Goal: Information Seeking & Learning: Learn about a topic

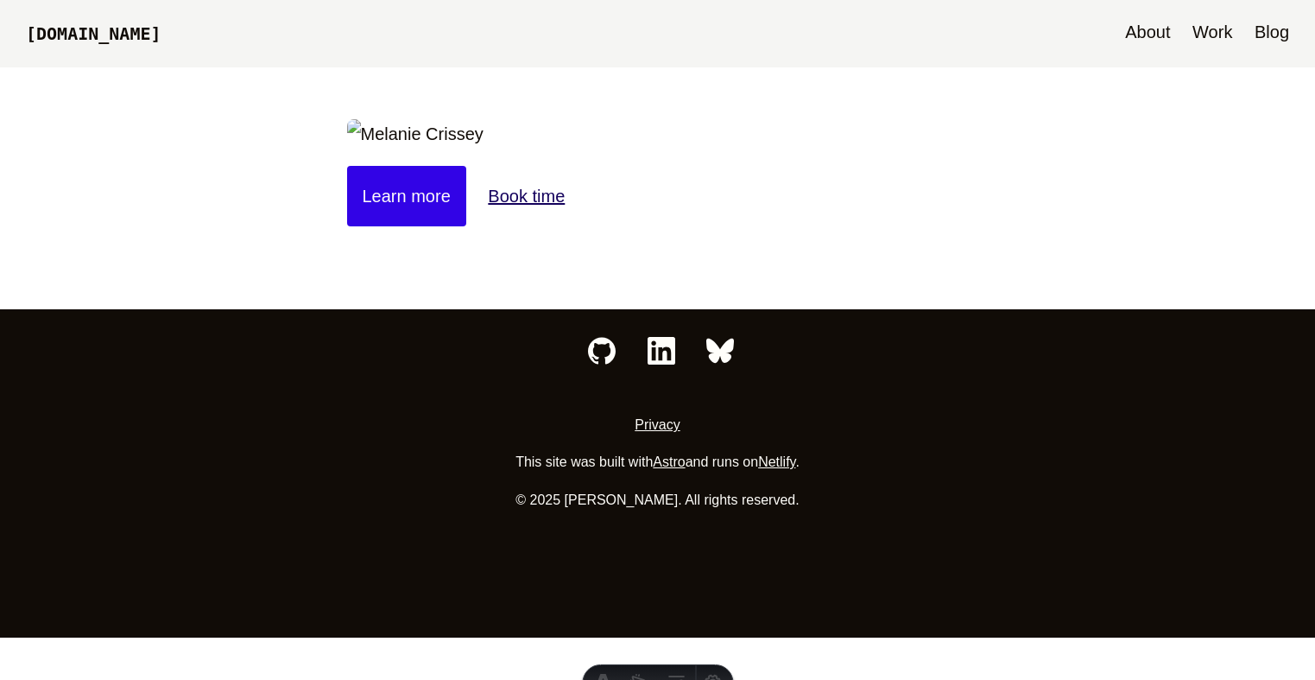
click at [1276, 29] on link "Blog" at bounding box center [1272, 33] width 52 height 67
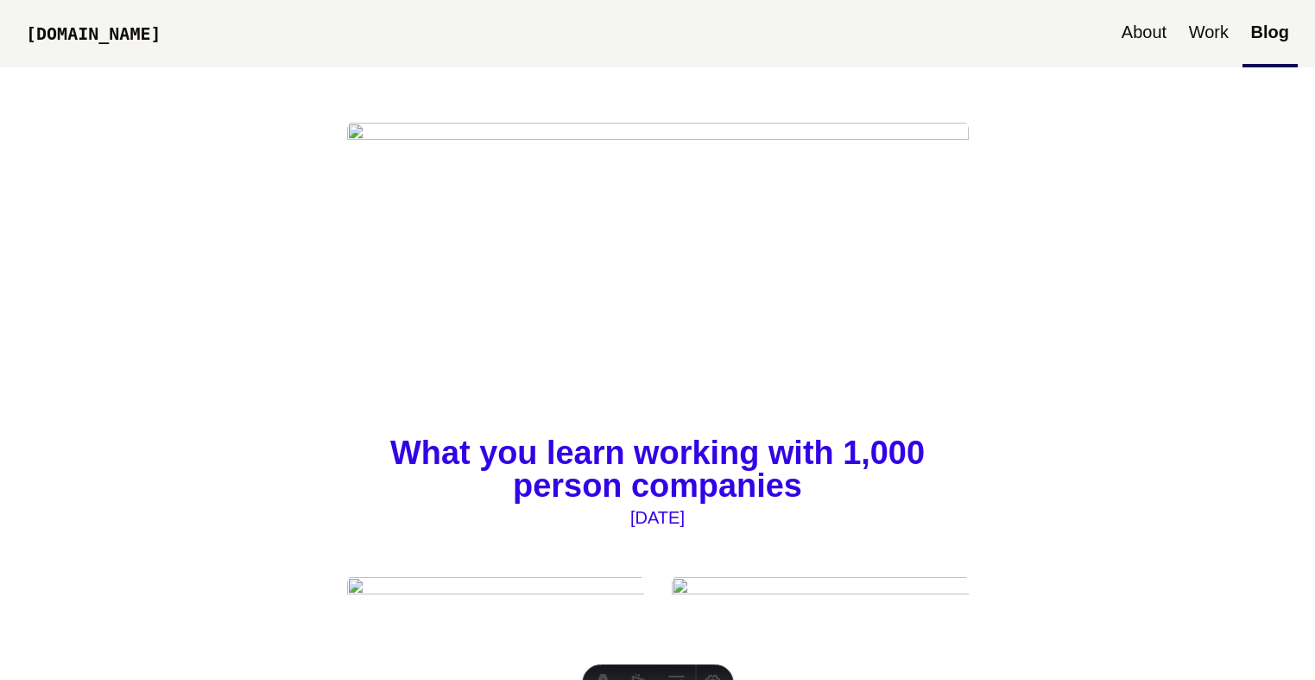
click at [666, 199] on img at bounding box center [658, 274] width 622 height 311
click at [859, 455] on h4 "What you learn working with 1,000-person companies" at bounding box center [658, 470] width 622 height 66
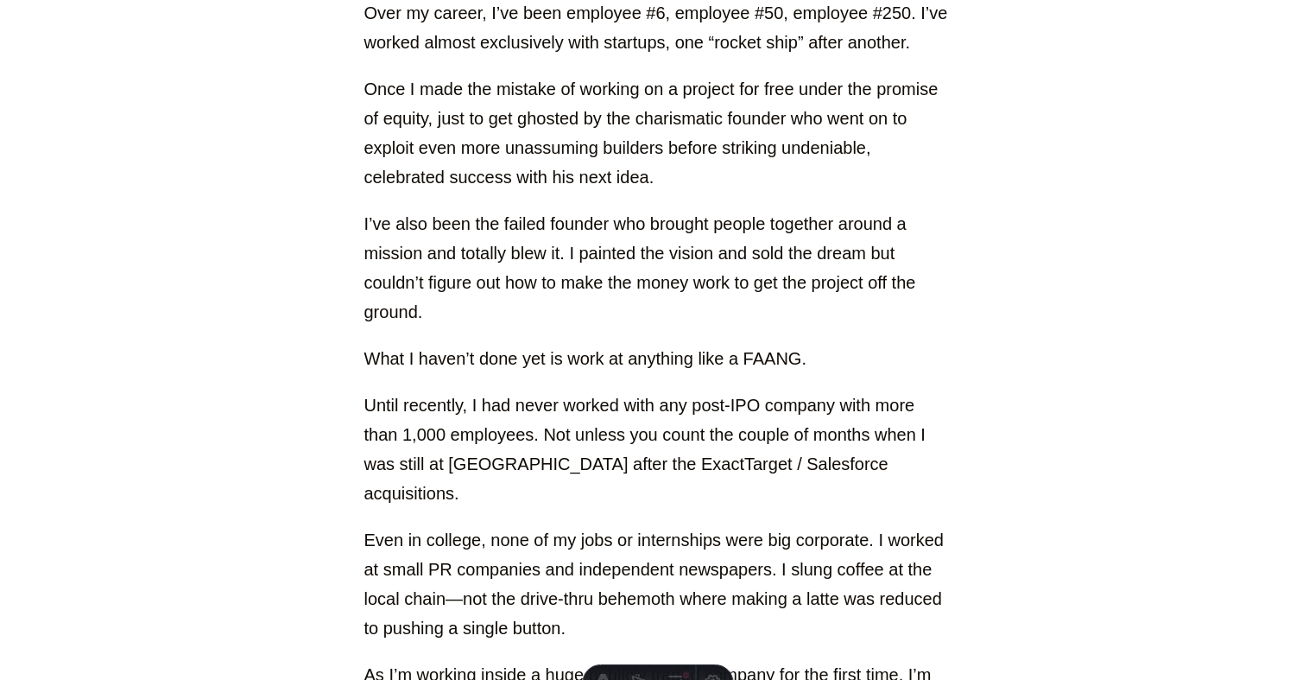
scroll to position [752, 0]
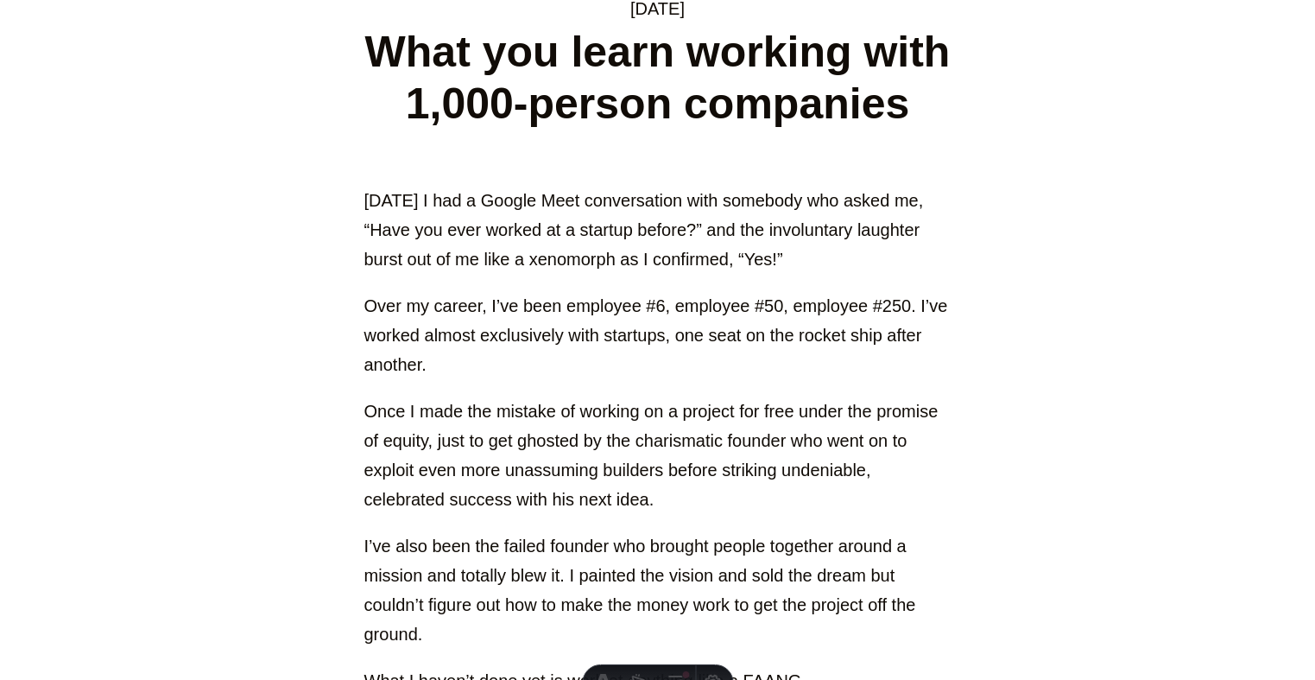
scroll to position [473, 0]
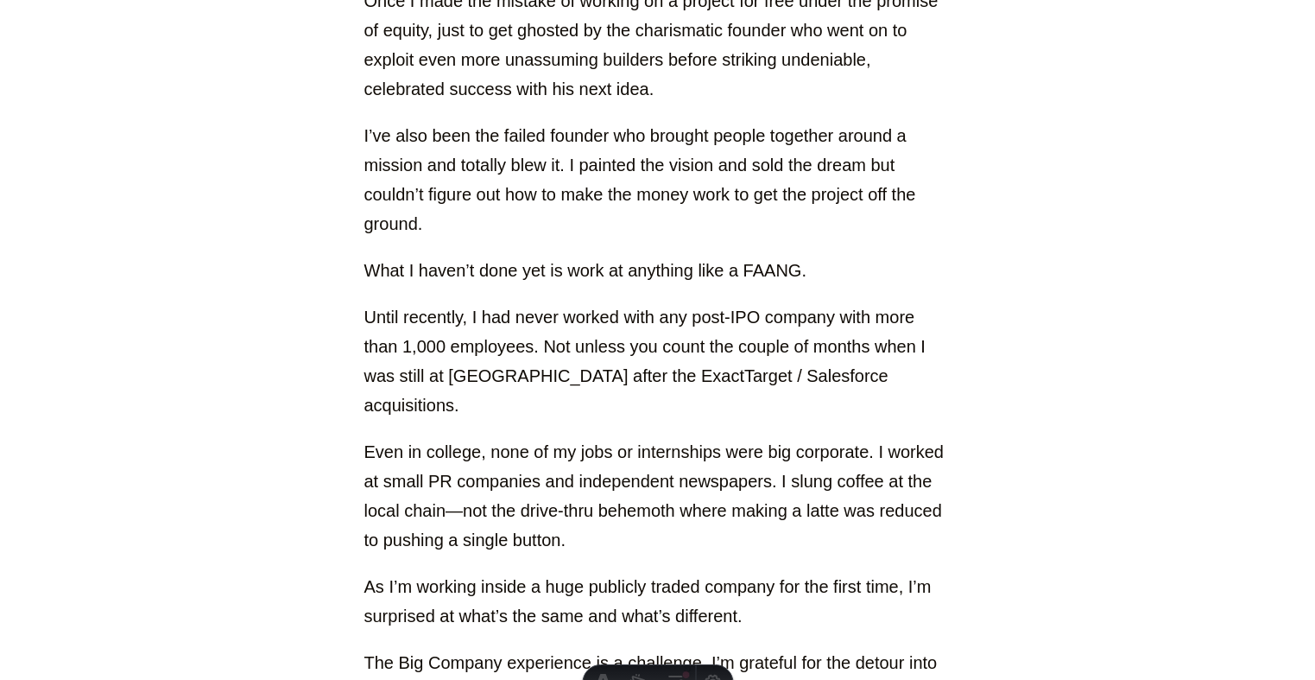
scroll to position [914, 0]
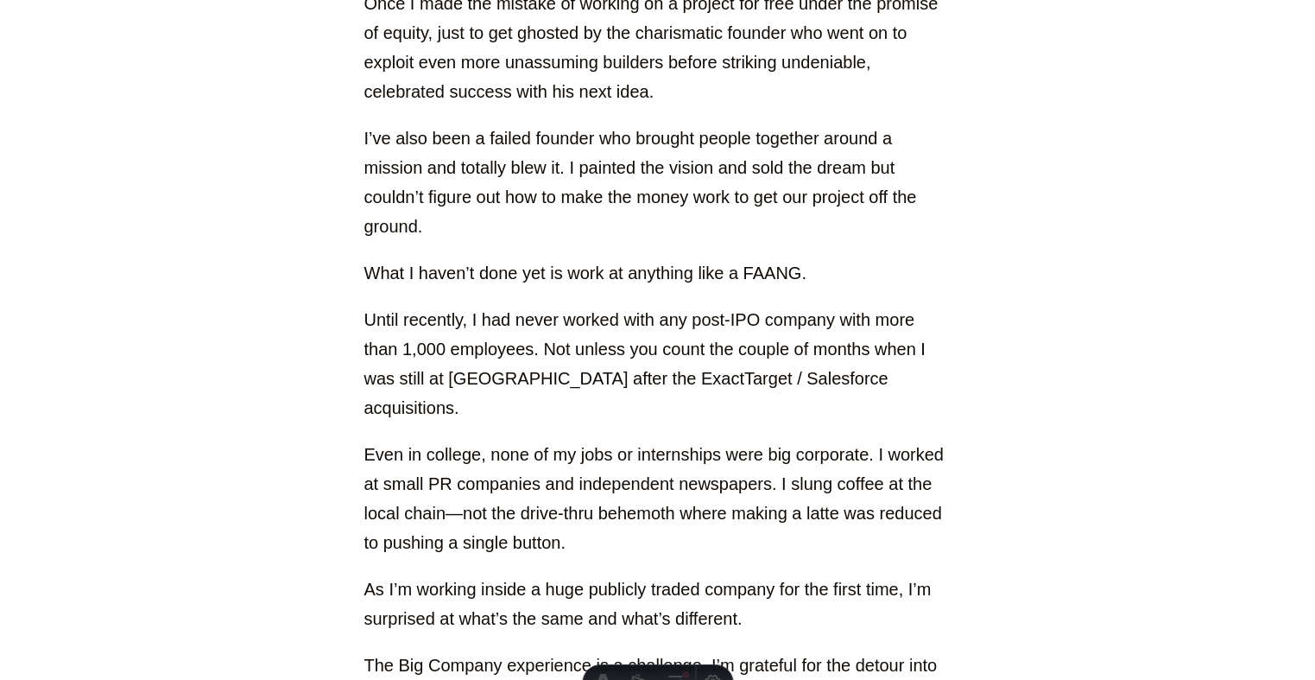
scroll to position [762, 0]
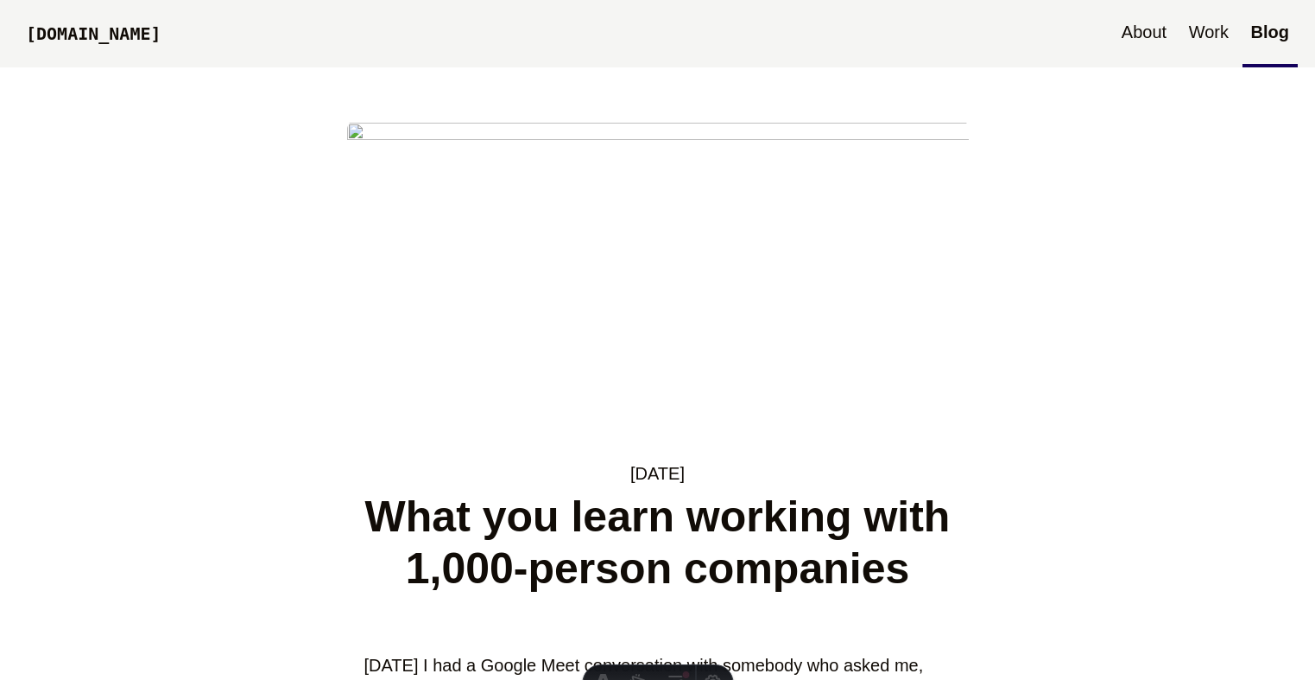
scroll to position [757, 0]
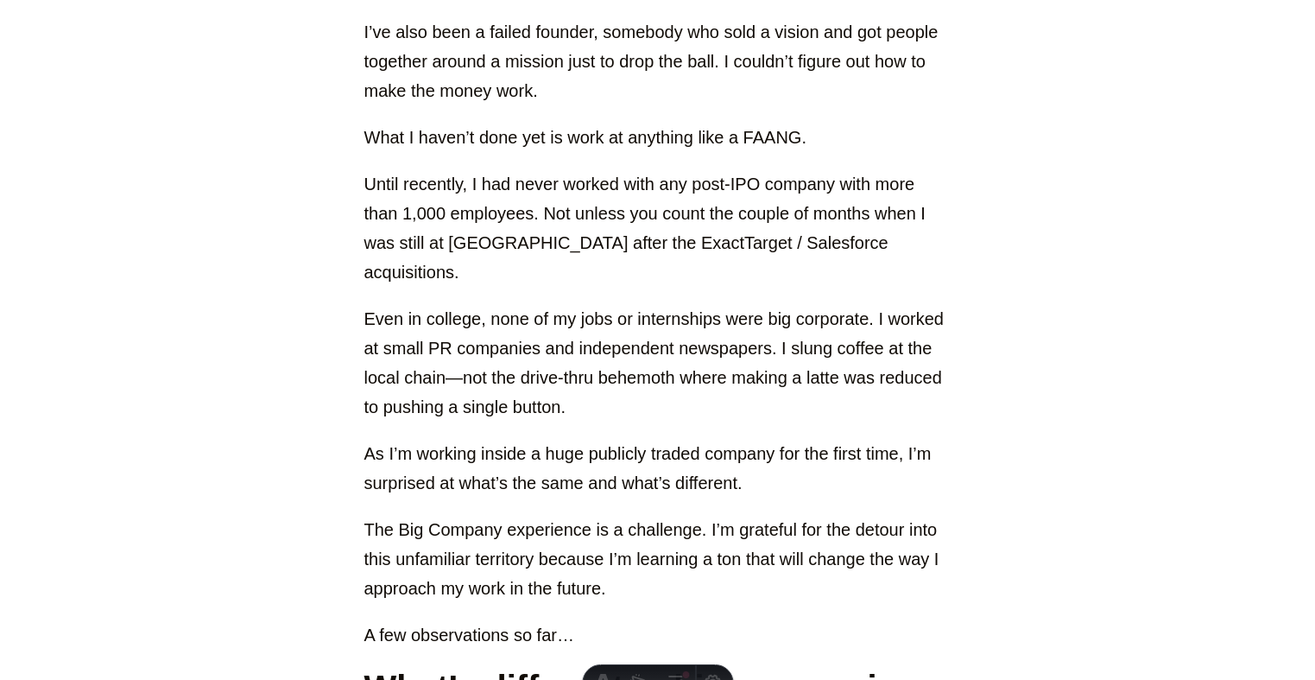
scroll to position [950, 0]
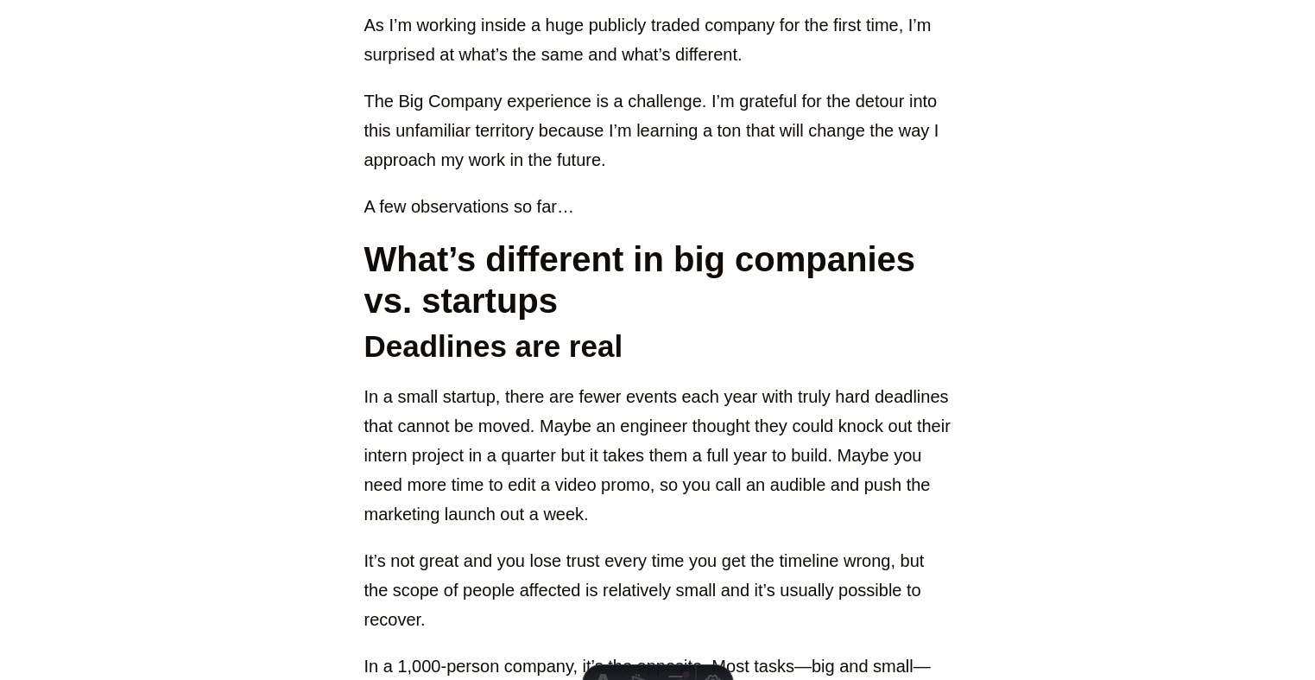
scroll to position [1409, 0]
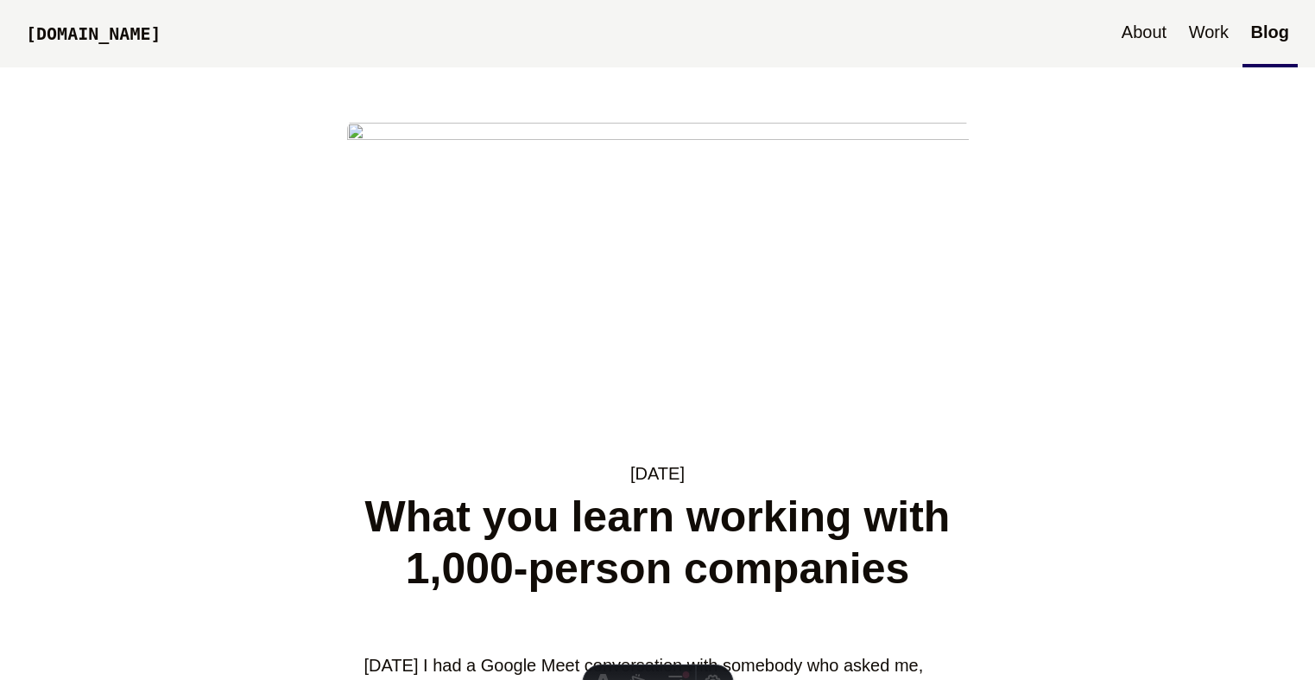
scroll to position [1403, 0]
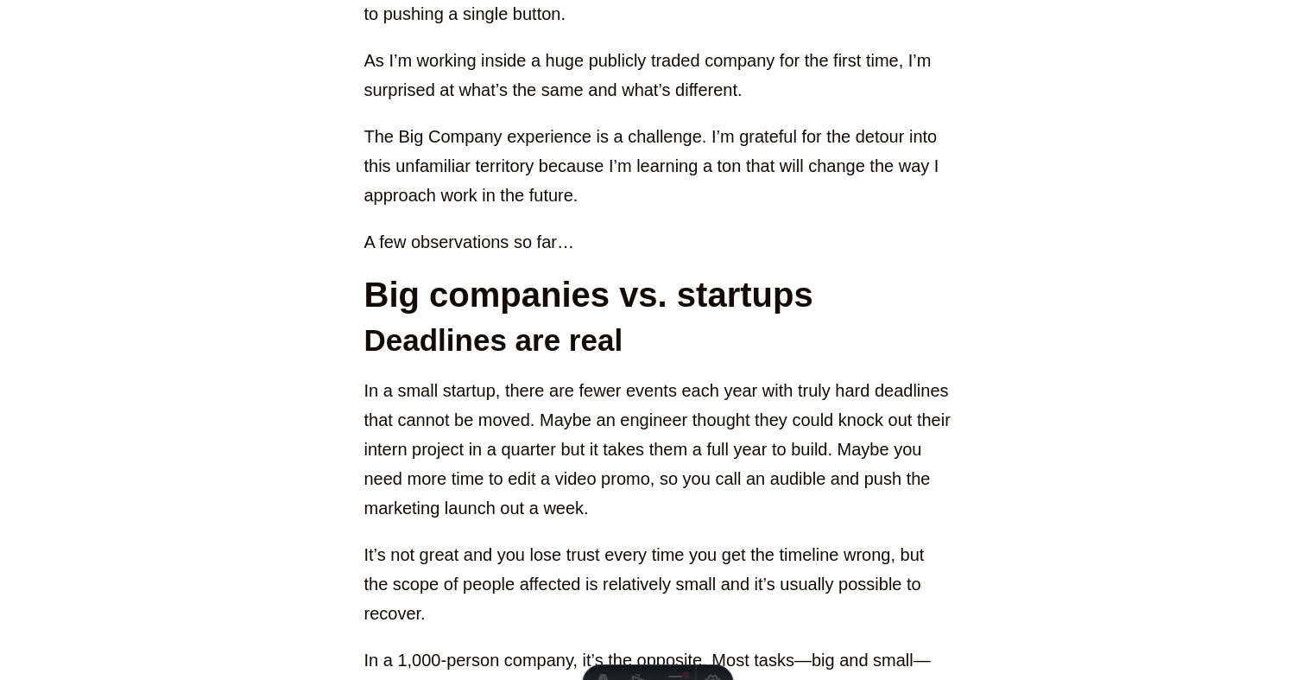
scroll to position [1380, 0]
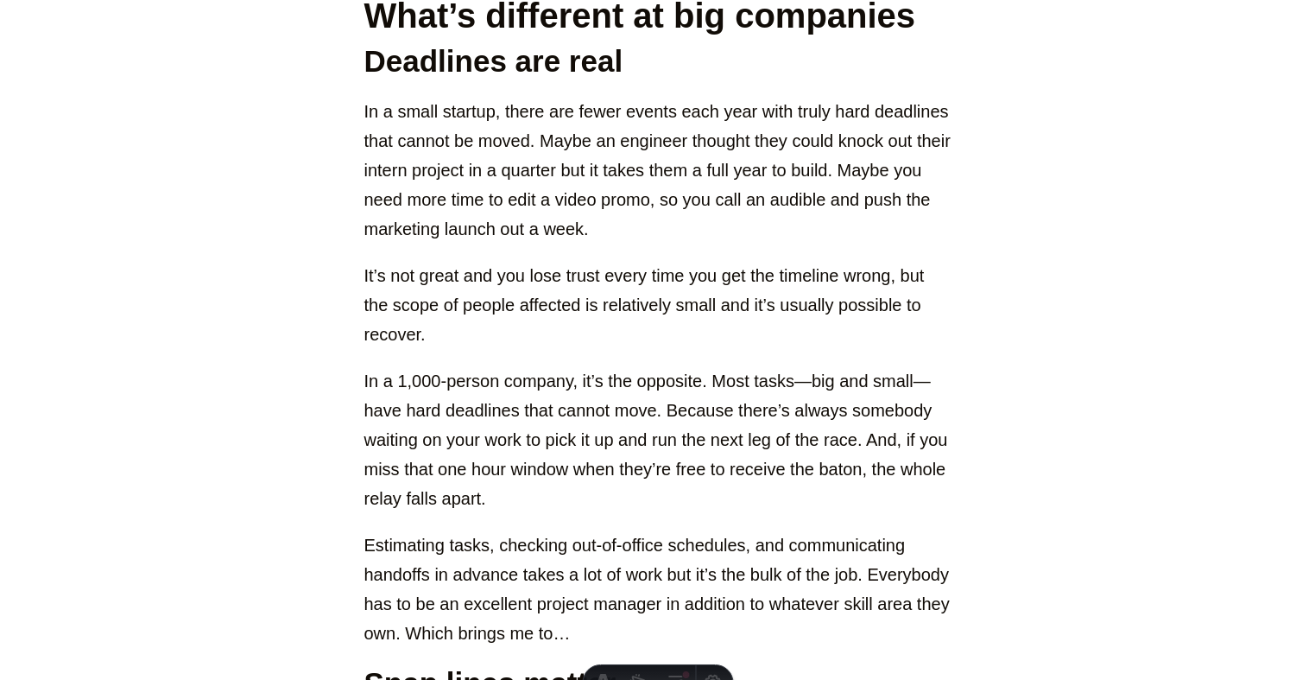
scroll to position [1651, 0]
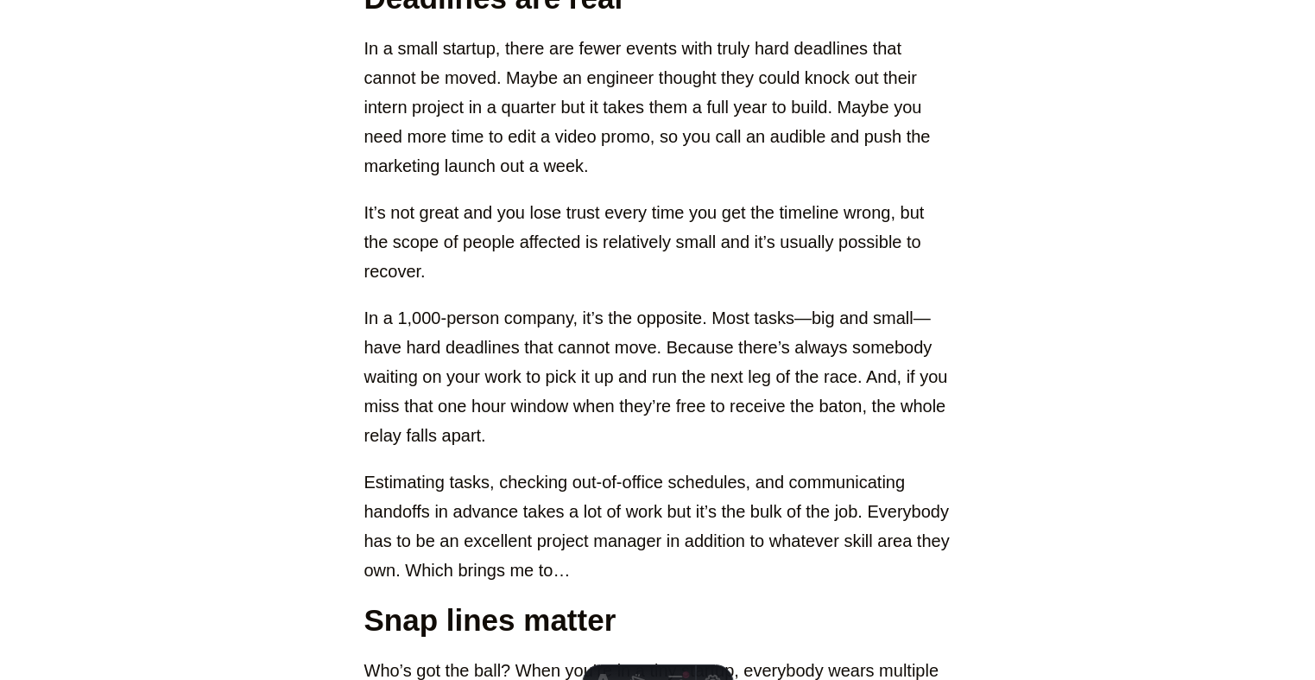
scroll to position [1744, 0]
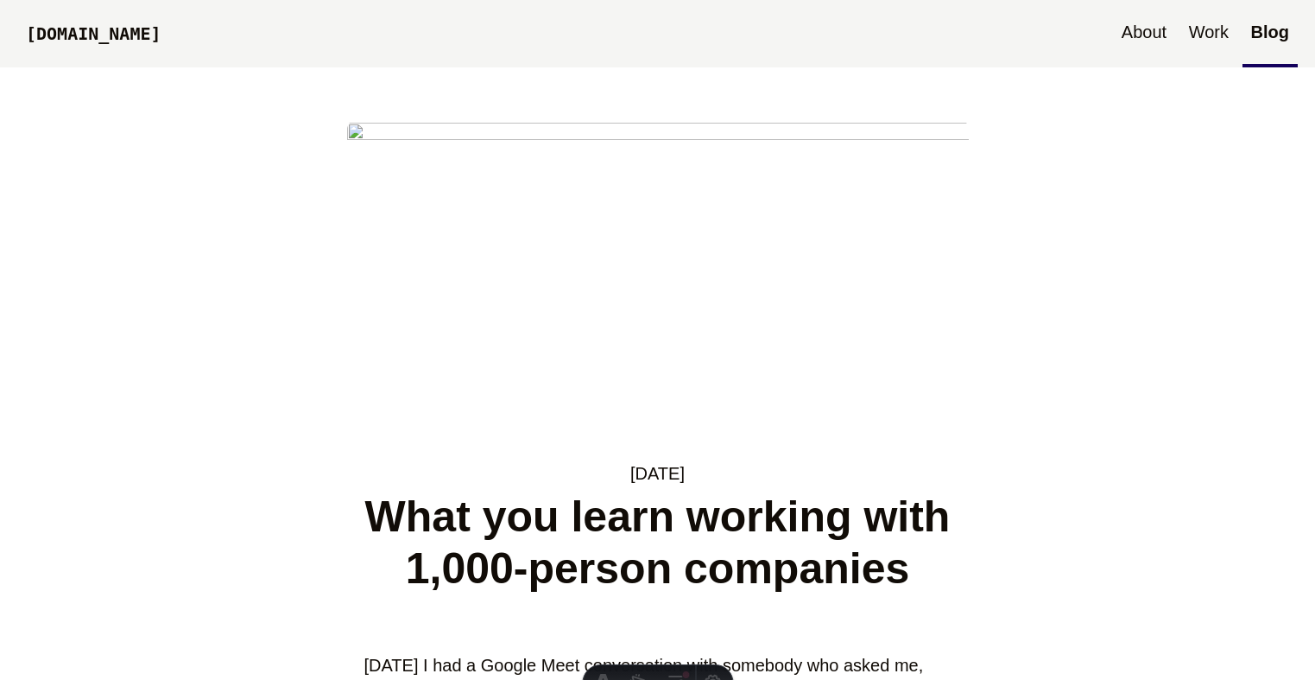
scroll to position [1739, 0]
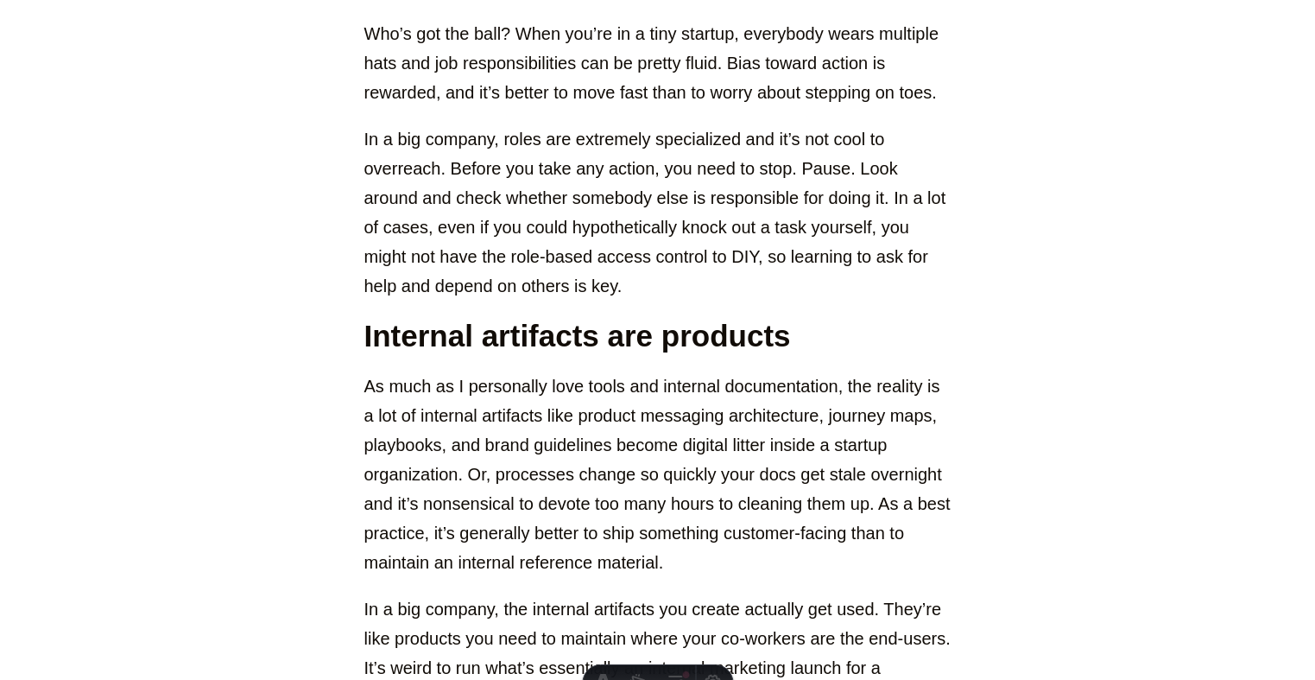
scroll to position [2352, 0]
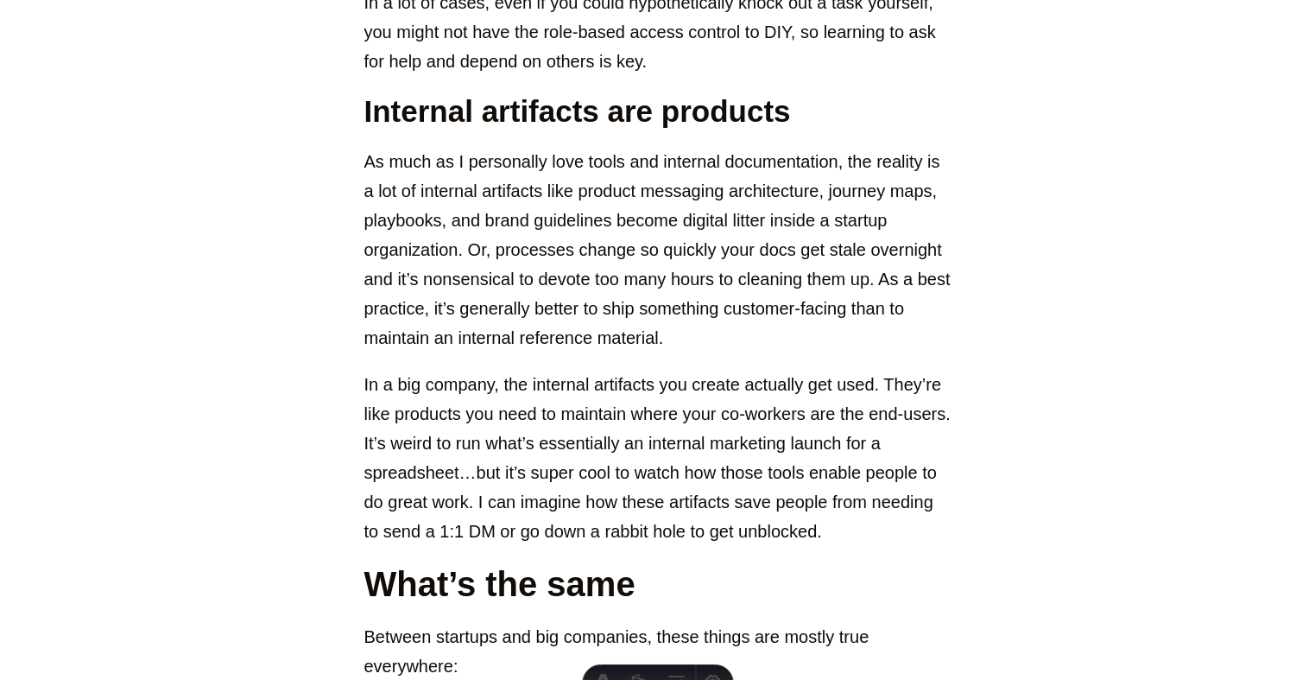
scroll to position [2614, 0]
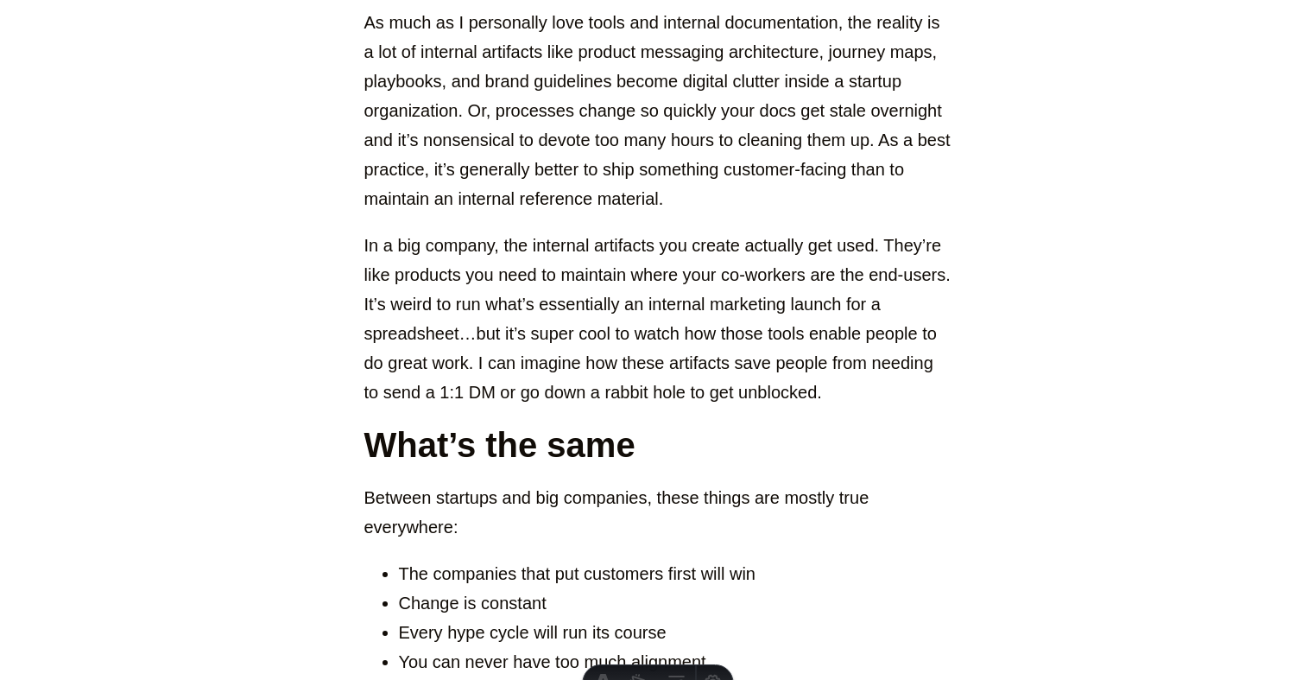
scroll to position [2739, 0]
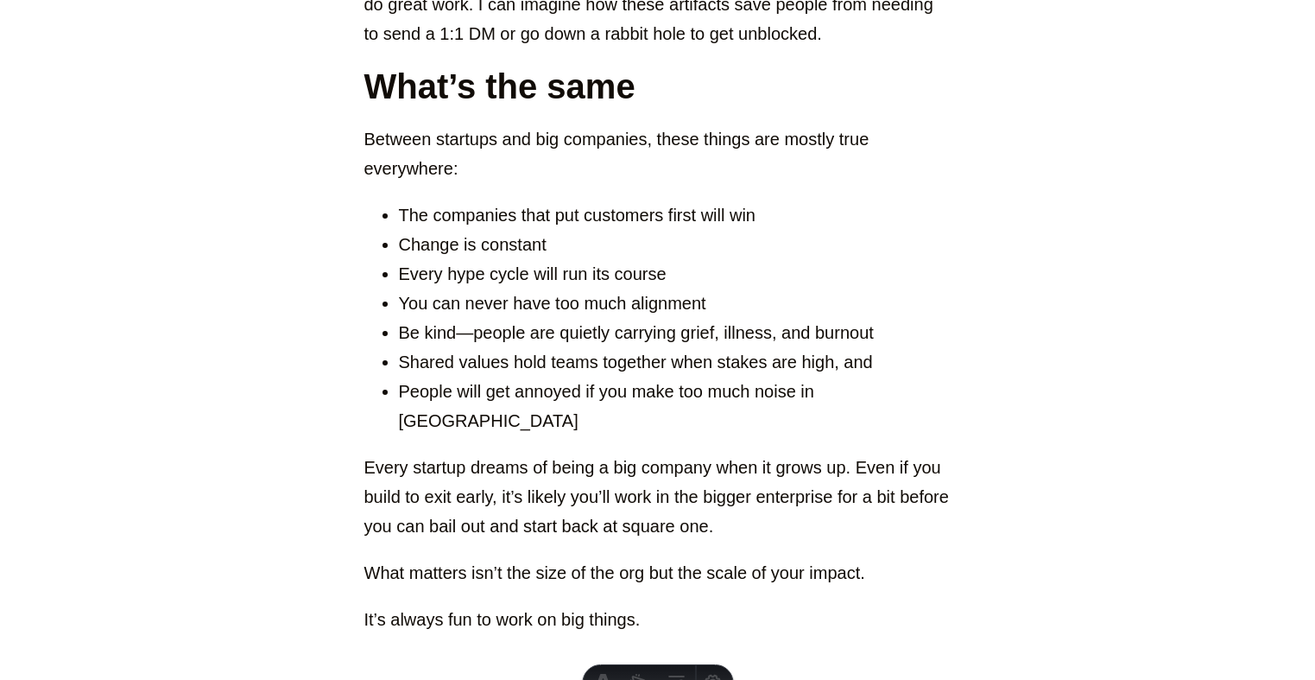
scroll to position [3074, 0]
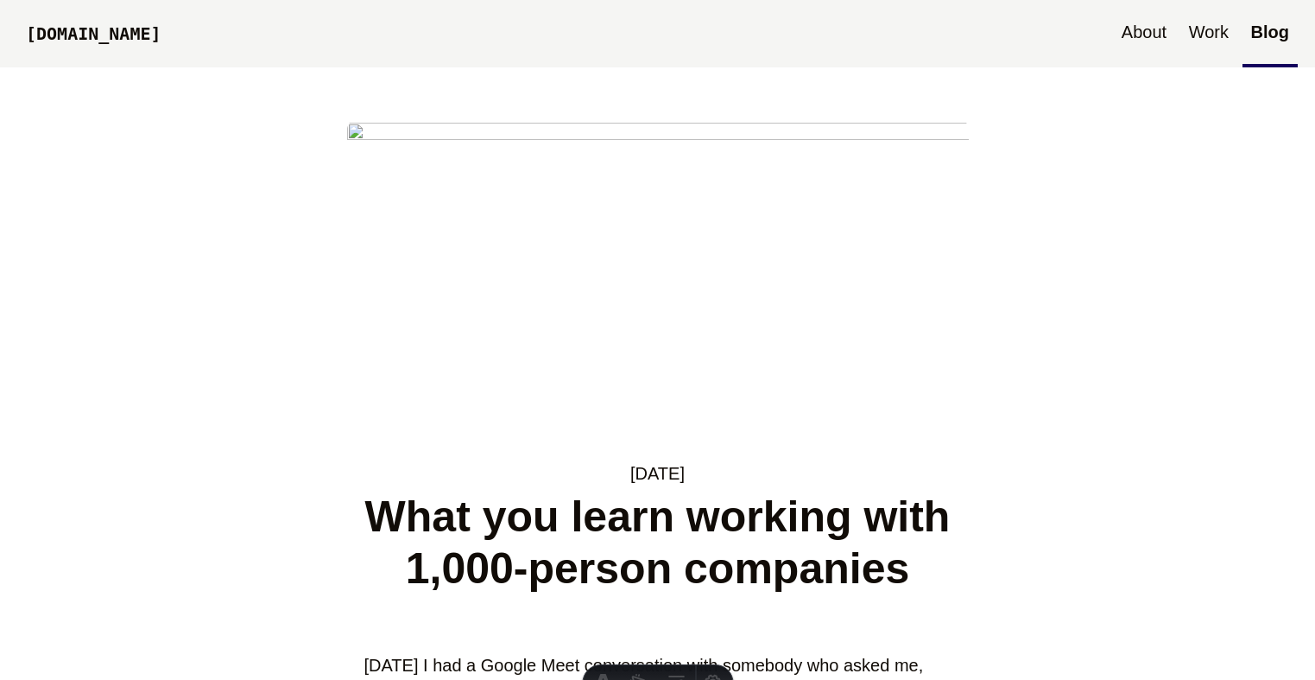
scroll to position [3069, 0]
